Goal: Task Accomplishment & Management: Manage account settings

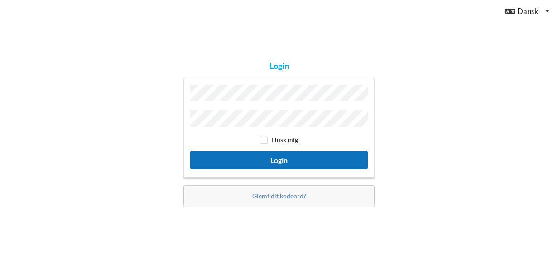
click at [268, 158] on button "Login" at bounding box center [278, 160] width 177 height 19
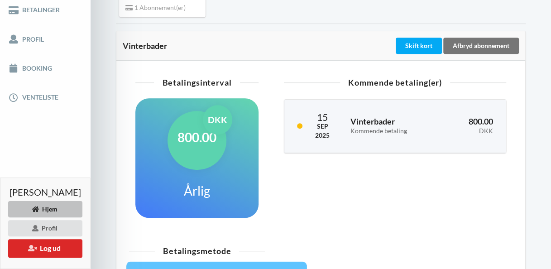
scroll to position [177, 0]
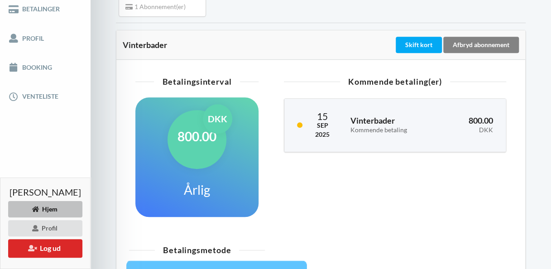
click at [497, 49] on div "Afbryd abonnement" at bounding box center [481, 45] width 76 height 16
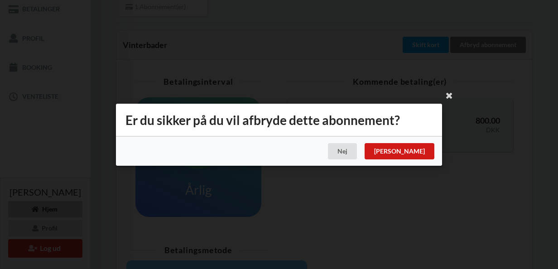
click at [423, 153] on div "[PERSON_NAME]" at bounding box center [399, 151] width 70 height 16
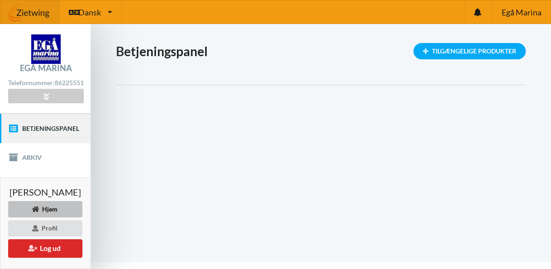
scroll to position [25, 0]
